Goal: Navigation & Orientation: Find specific page/section

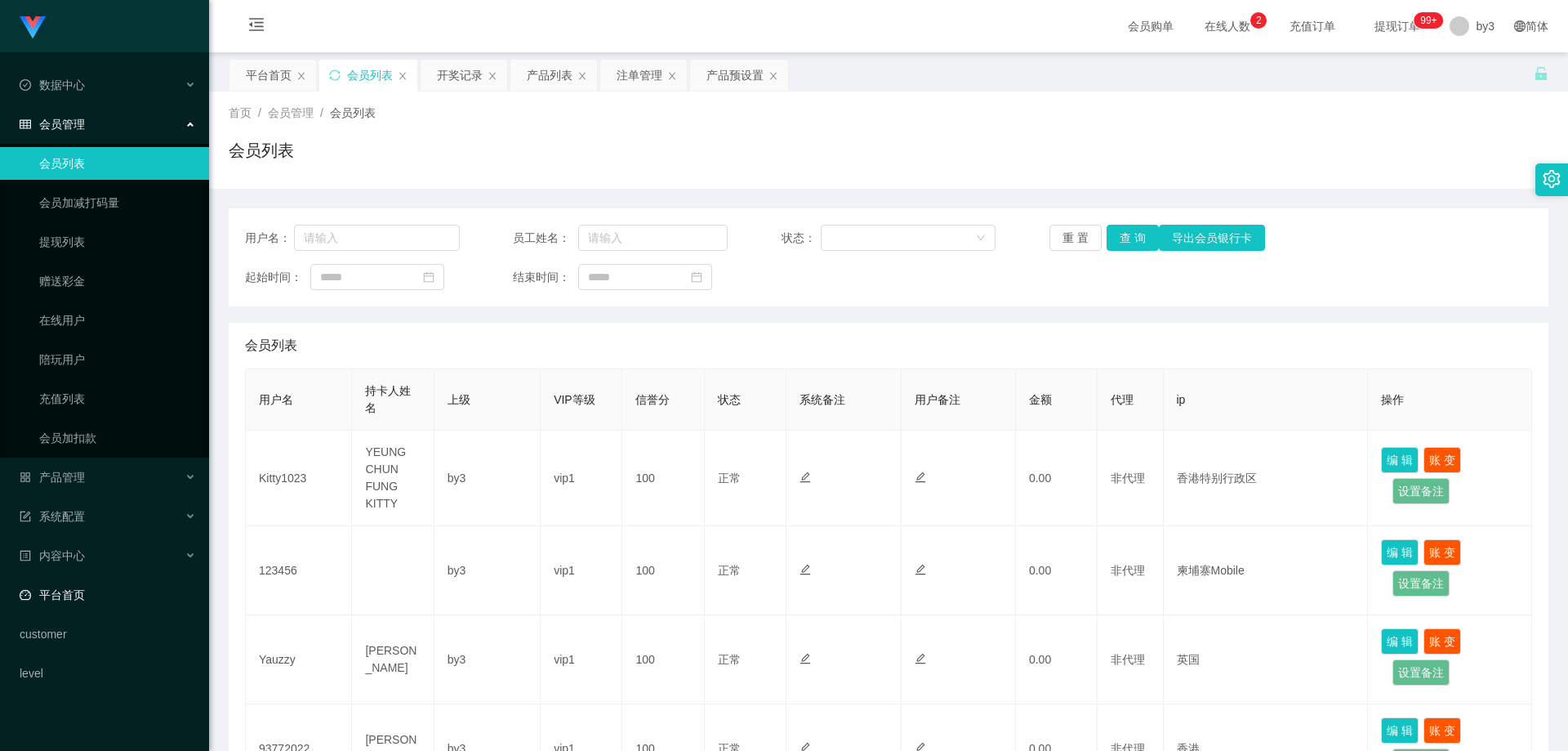
click at [108, 592] on link "平台首页" at bounding box center [108, 595] width 176 height 33
